Goal: Task Accomplishment & Management: Complete application form

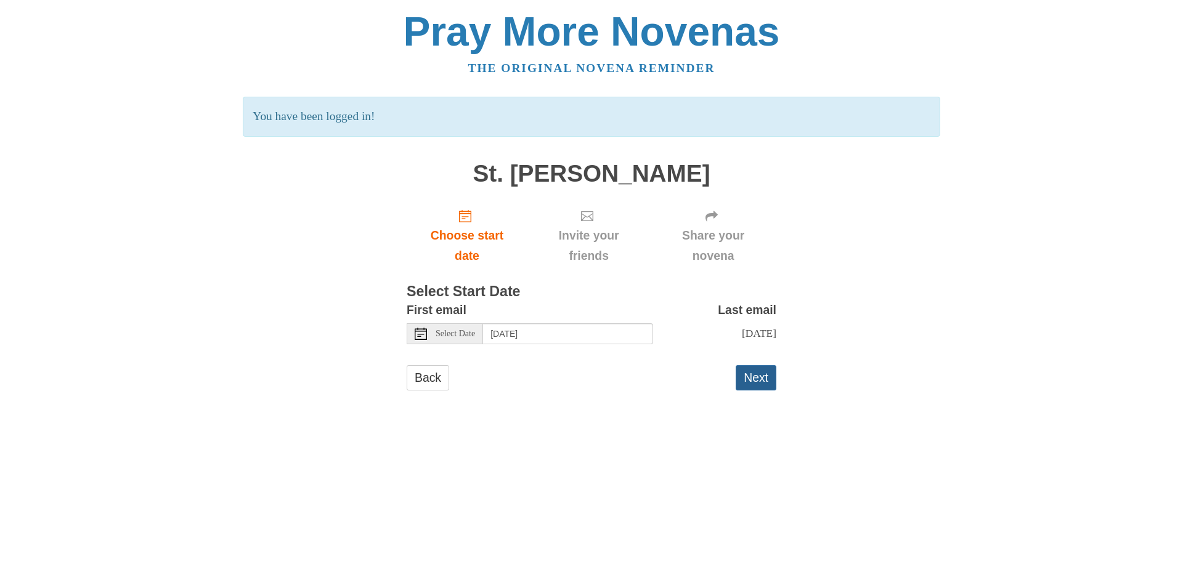
click at [756, 391] on button "Next" at bounding box center [756, 377] width 41 height 25
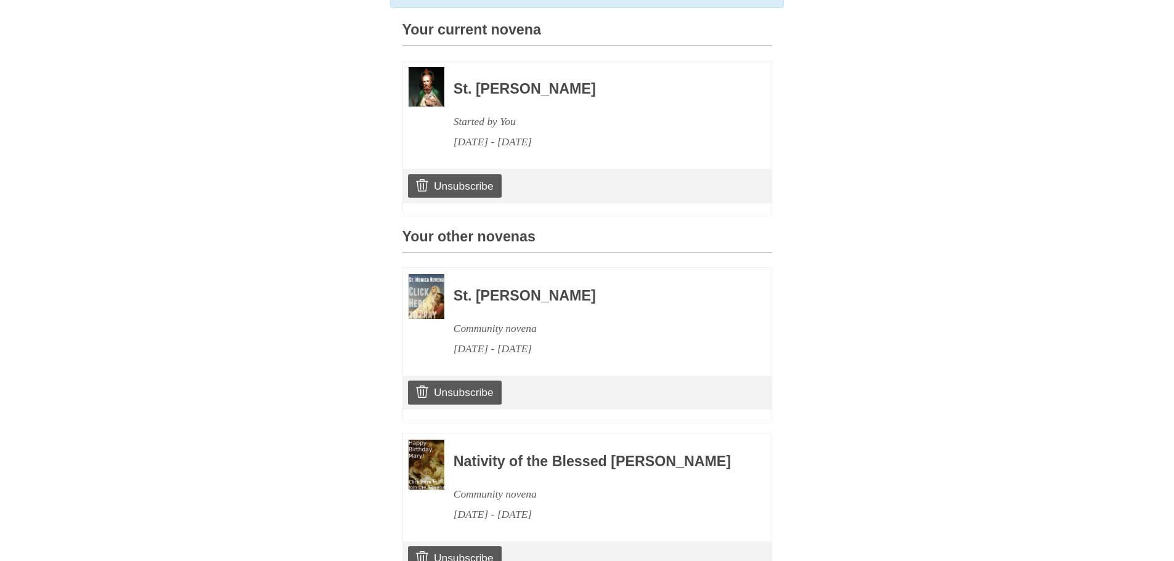
scroll to position [308, 0]
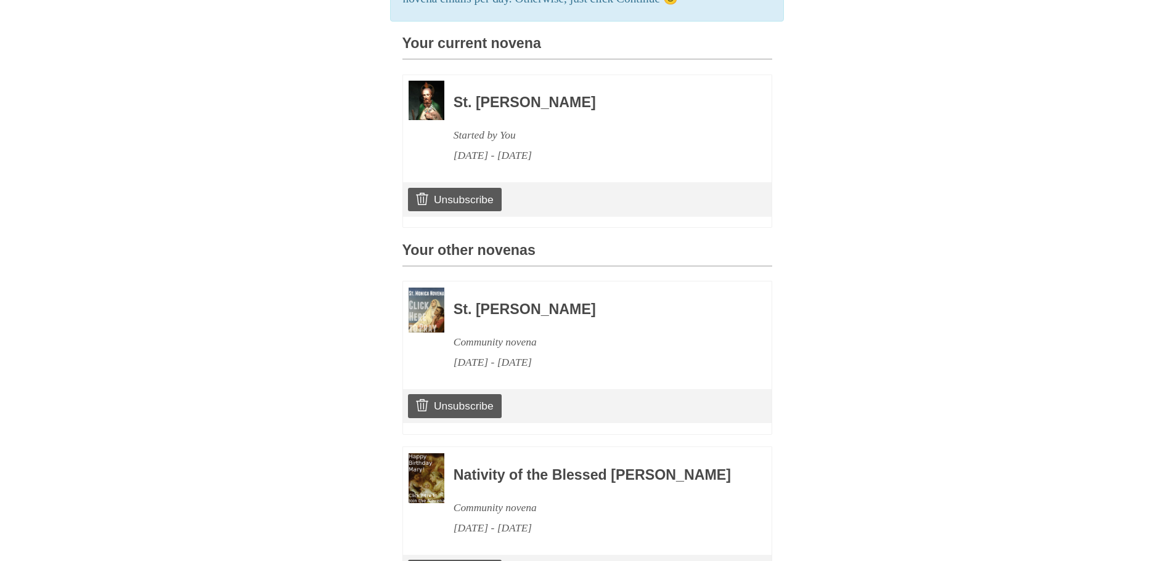
click at [437, 120] on img at bounding box center [426, 100] width 36 height 39
click at [444, 120] on img at bounding box center [426, 100] width 36 height 39
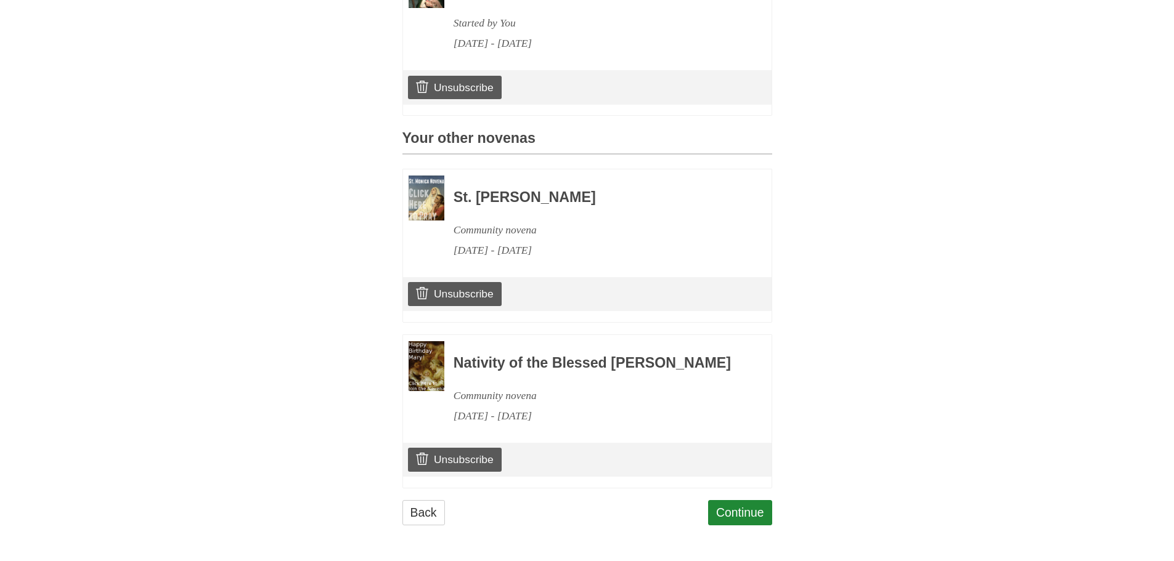
scroll to position [723, 0]
click at [729, 501] on link "Continue" at bounding box center [740, 512] width 64 height 25
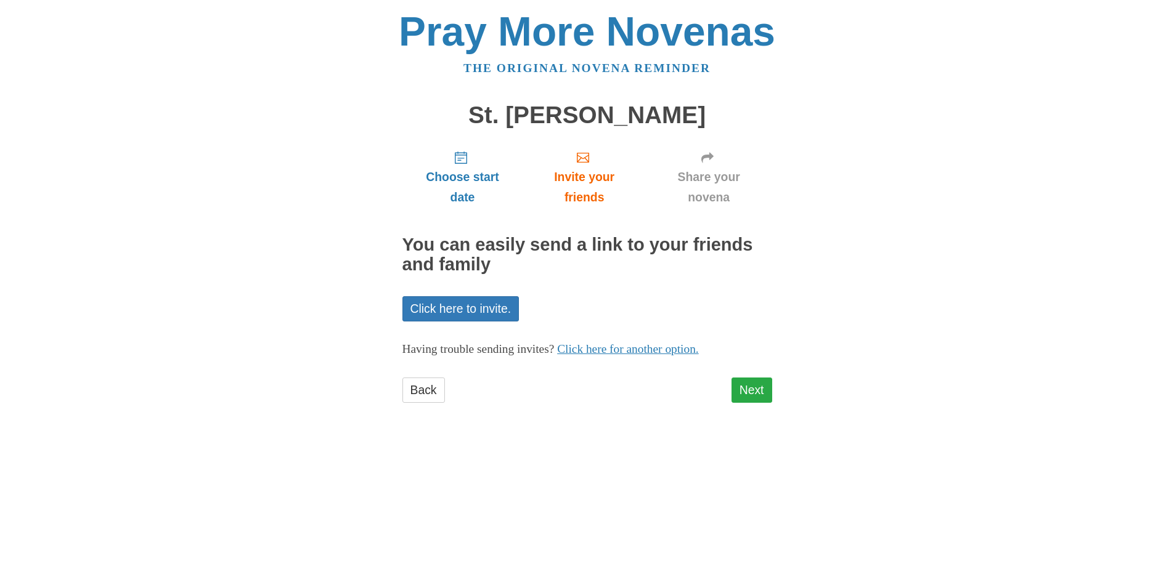
scroll to position [5, 0]
click at [745, 403] on link "Next" at bounding box center [751, 390] width 41 height 25
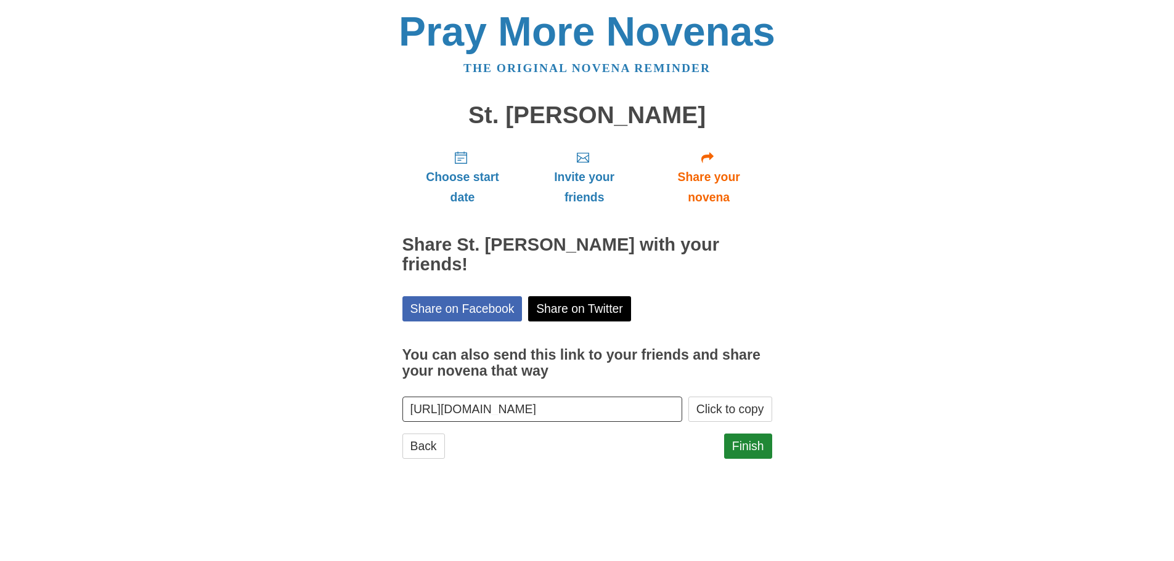
scroll to position [47, 0]
click at [744, 459] on link "Finish" at bounding box center [748, 446] width 48 height 25
